Goal: Information Seeking & Learning: Learn about a topic

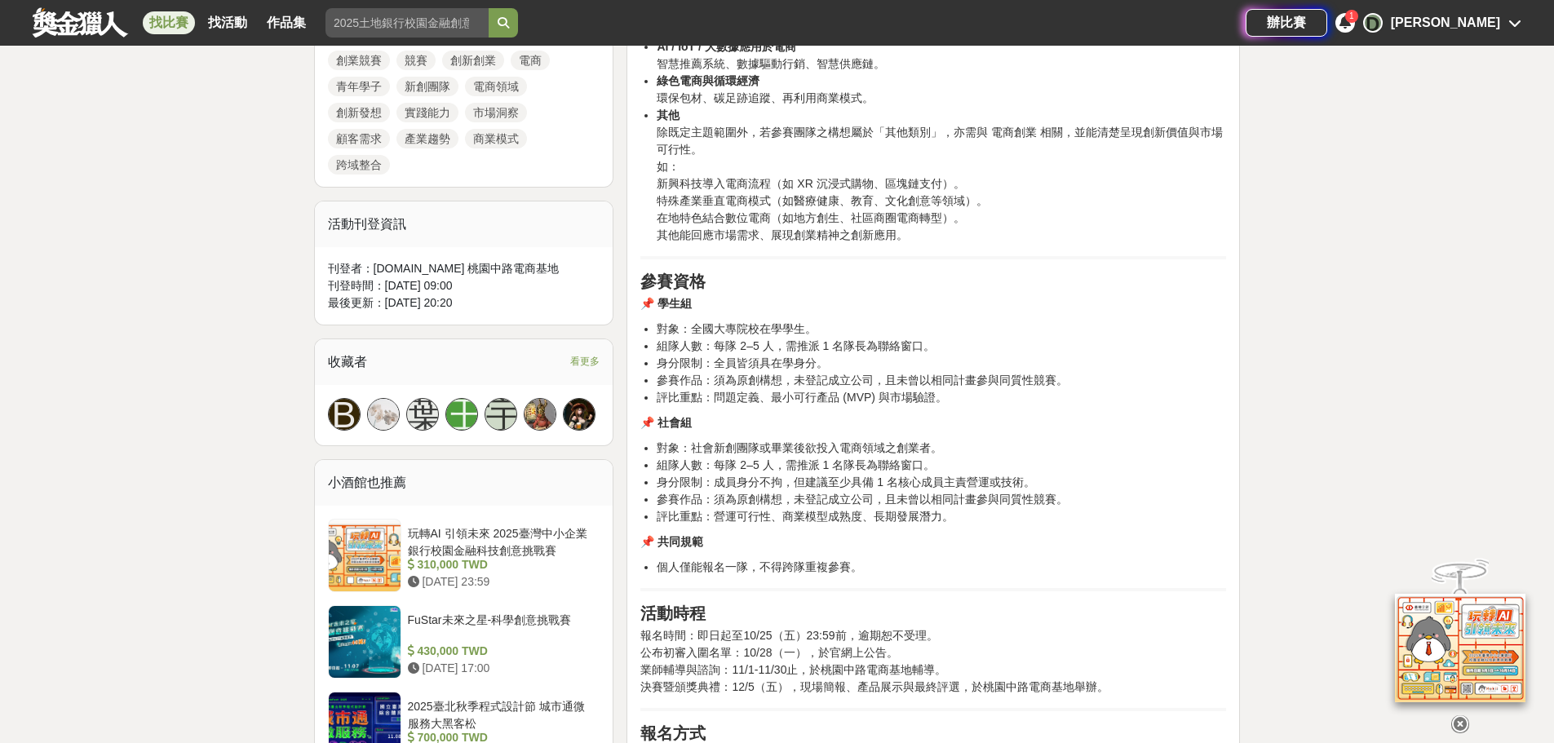
scroll to position [816, 0]
click at [596, 350] on span "看更多" at bounding box center [584, 359] width 29 height 18
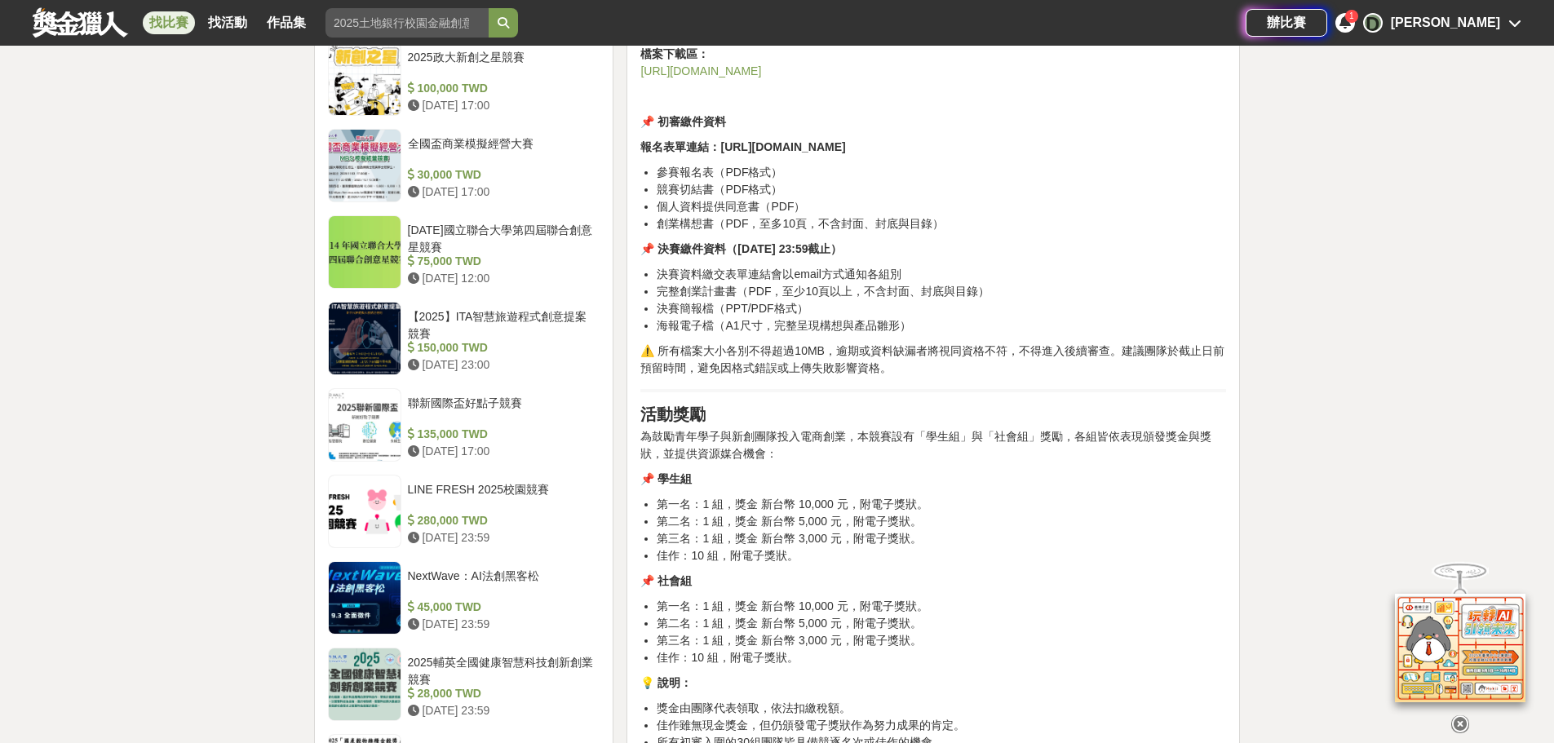
scroll to position [1550, 0]
click at [1358, 19] on div "1" at bounding box center [1351, 16] width 13 height 13
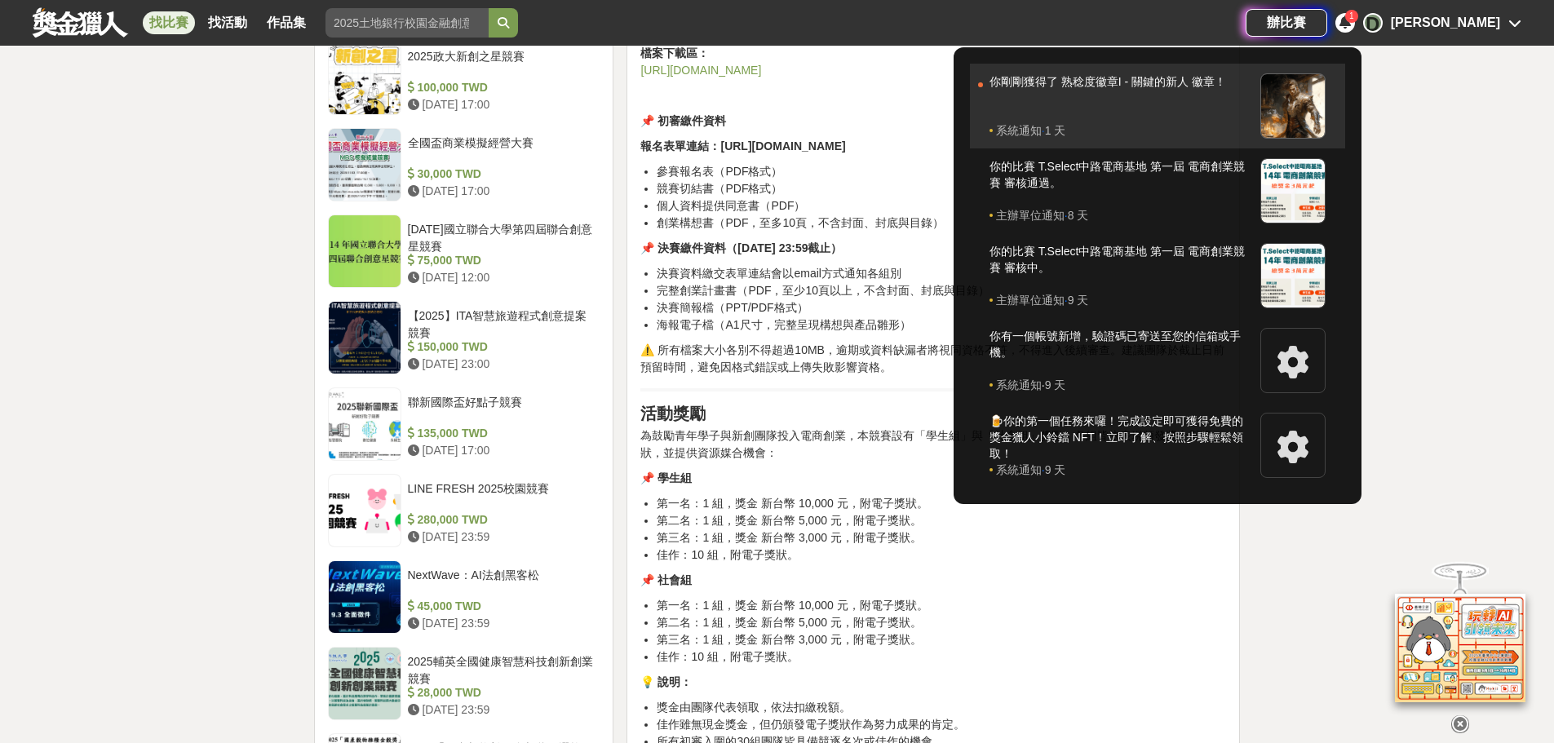
click at [1226, 99] on div "你剛剛獲得了 熟稔度徽章I - 關鍵的新人 徽章！" at bounding box center [1121, 97] width 263 height 49
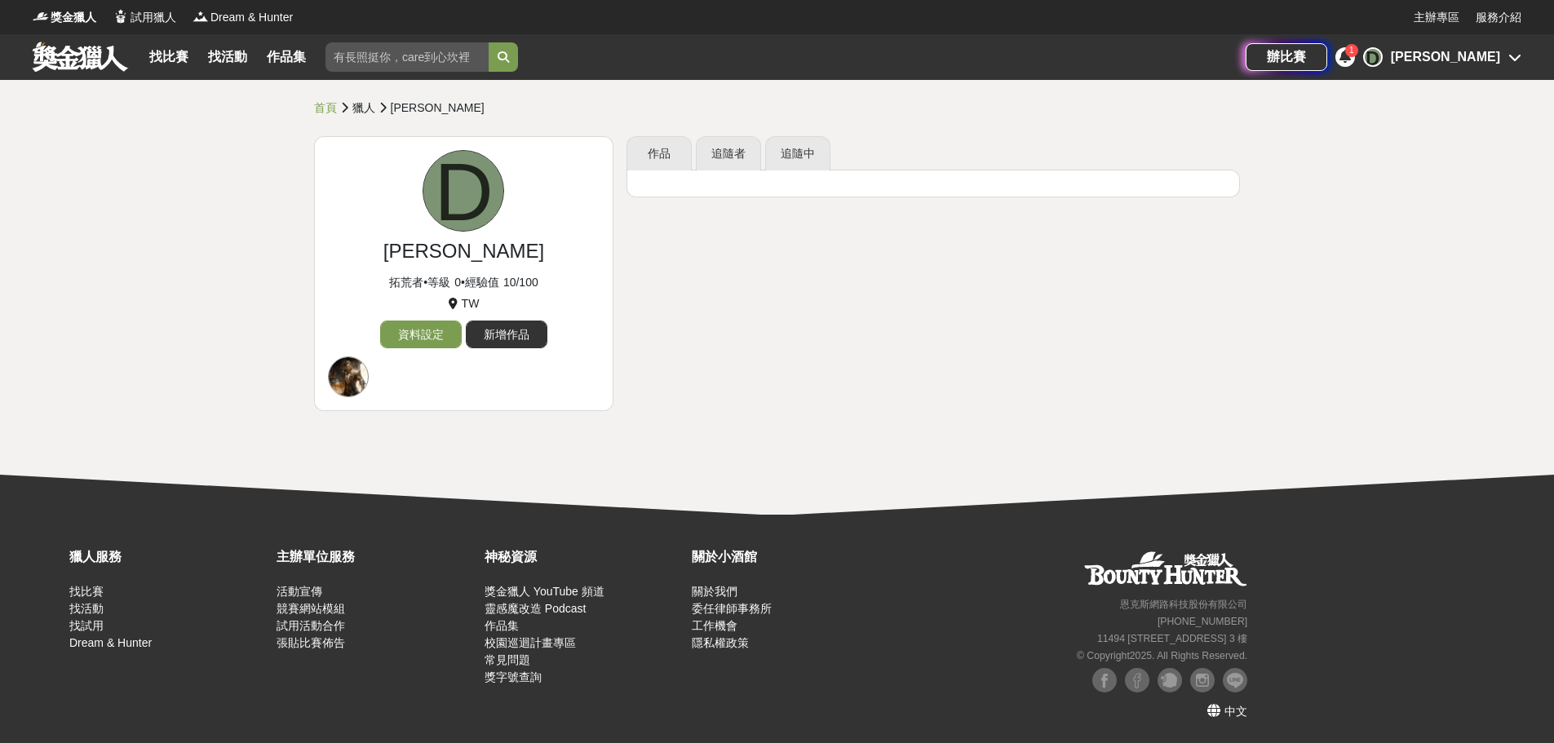
click at [352, 374] on div at bounding box center [348, 377] width 41 height 41
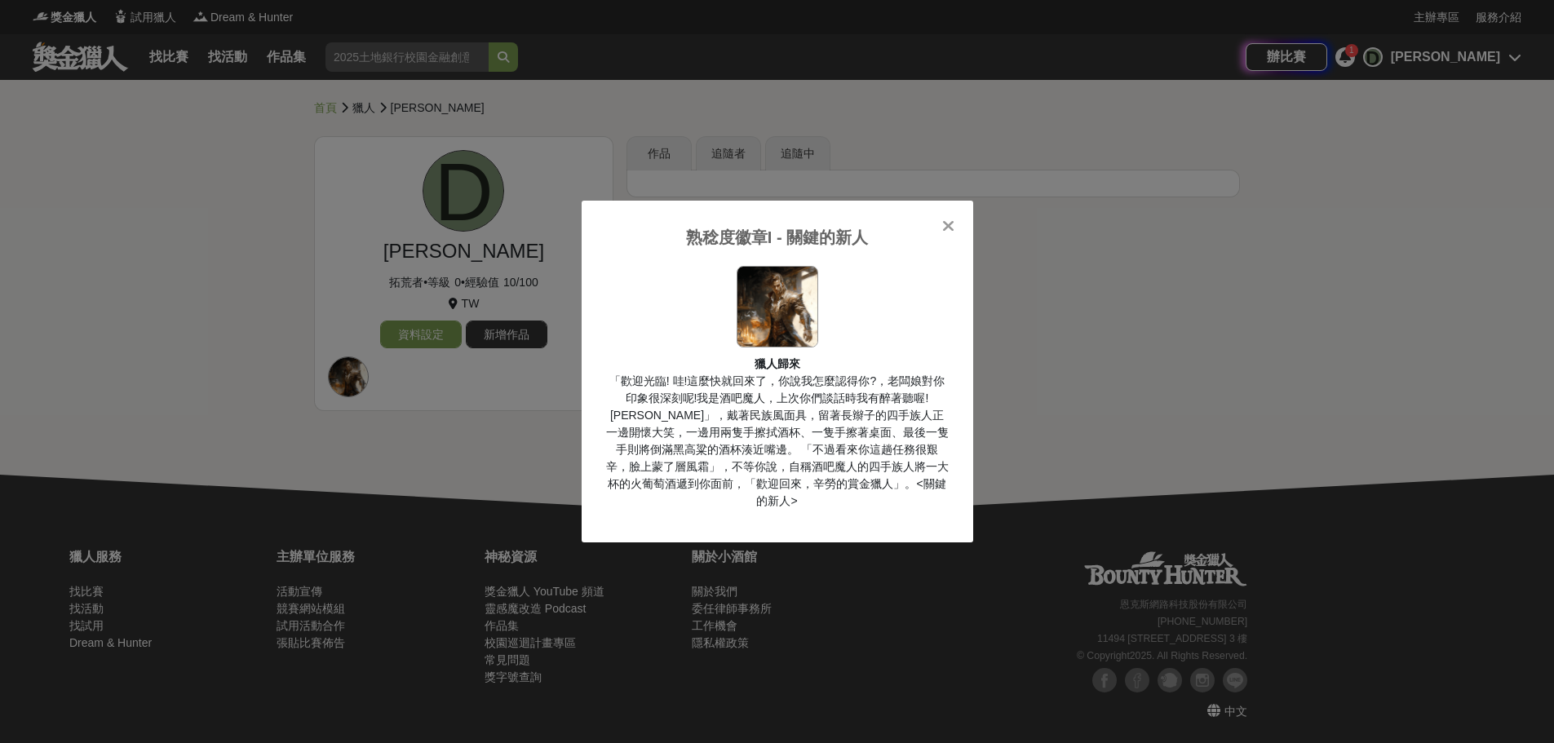
click at [950, 228] on icon at bounding box center [948, 226] width 12 height 16
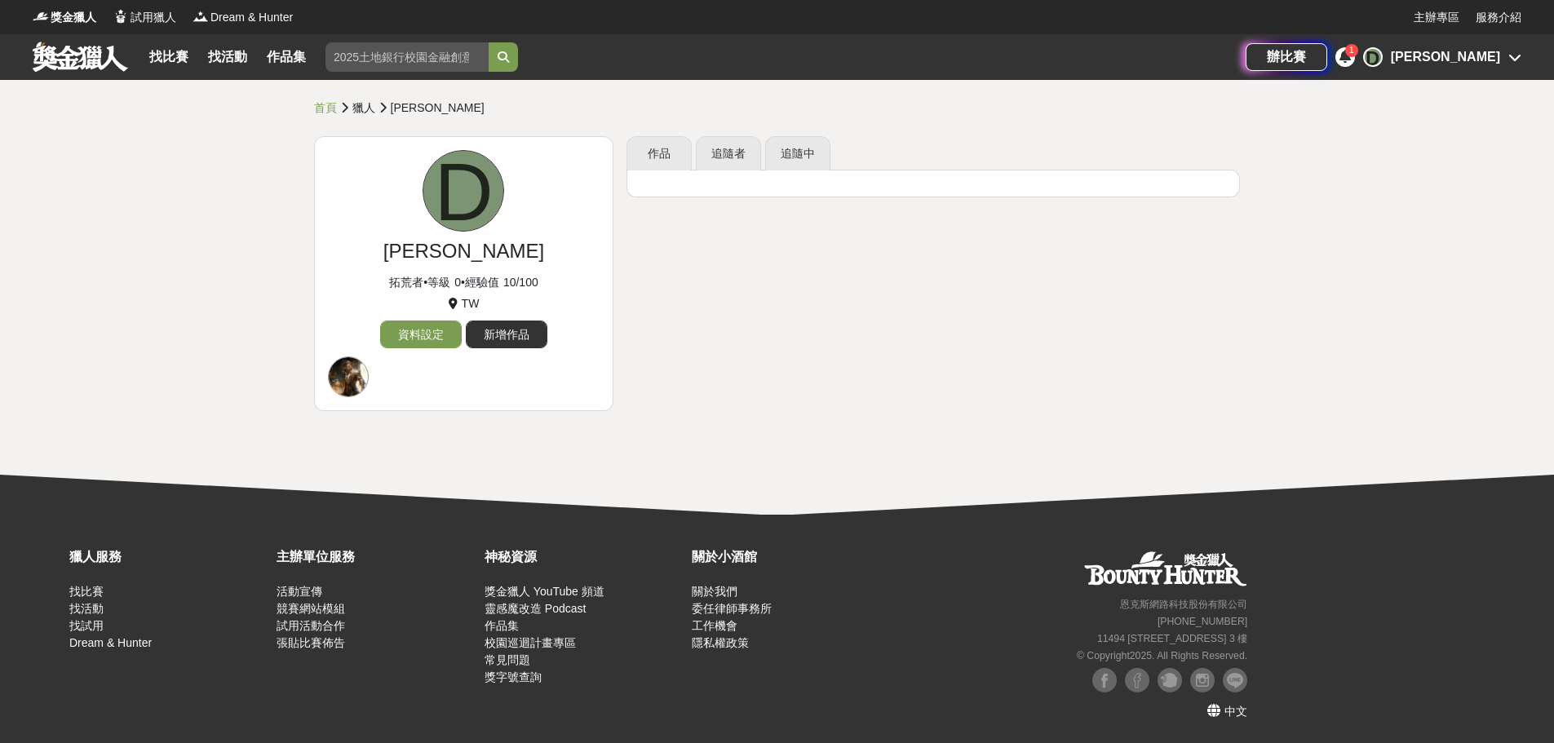
click at [1483, 51] on div "[PERSON_NAME]" at bounding box center [1445, 57] width 109 height 20
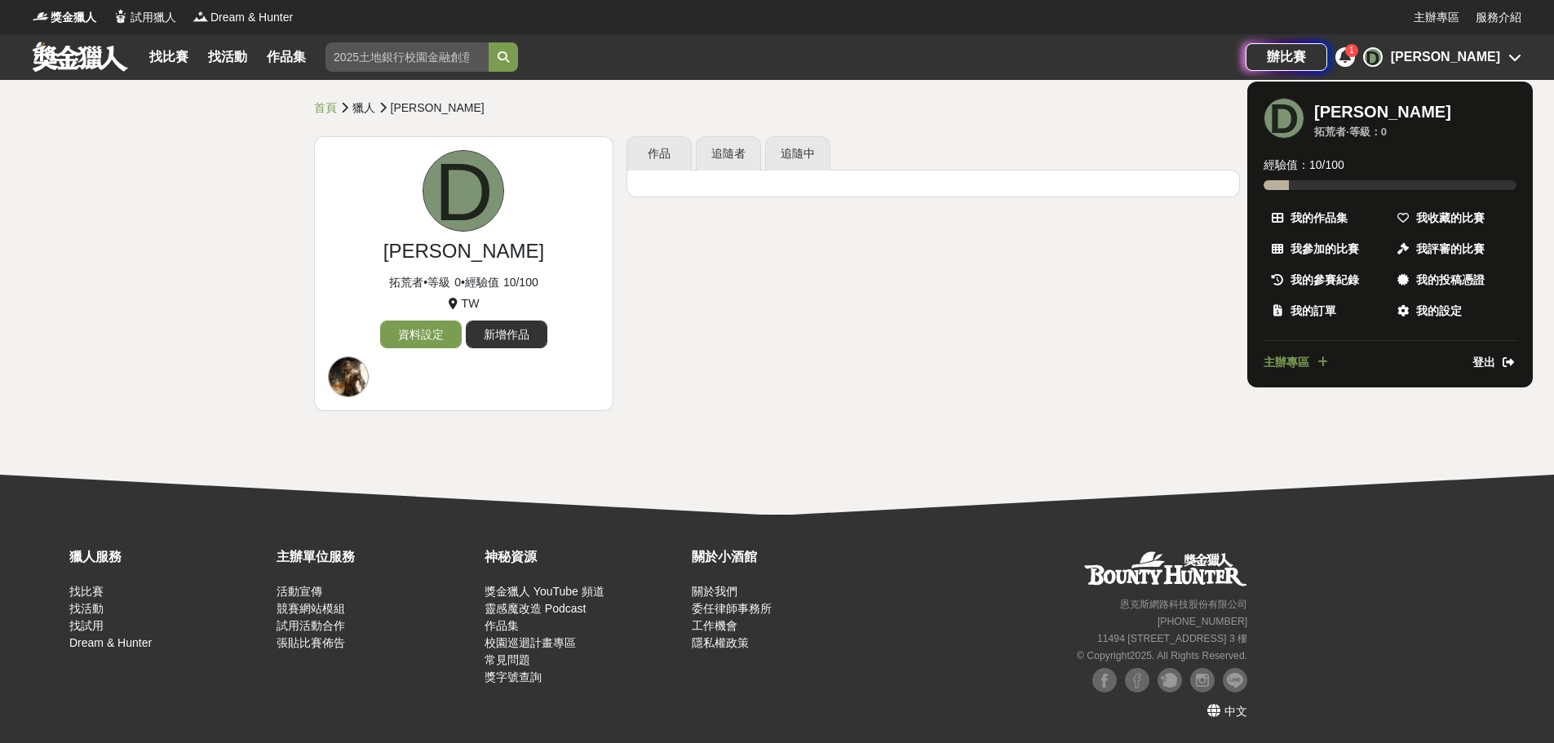
click at [1284, 361] on span "主辦專區" at bounding box center [1287, 362] width 46 height 17
